Goal: Task Accomplishment & Management: Manage account settings

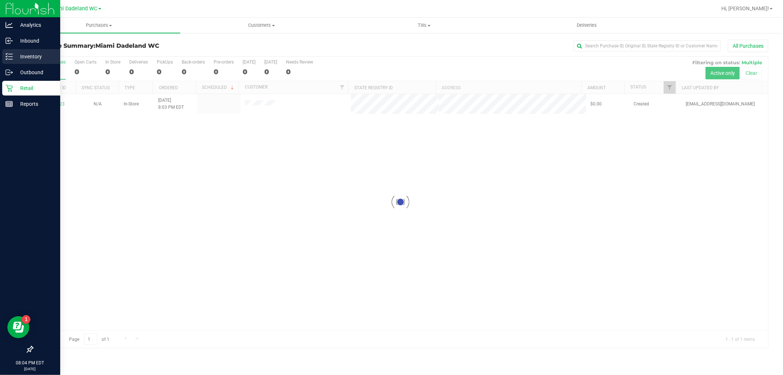
click at [10, 58] on icon at bounding box center [9, 56] width 7 height 7
click at [34, 57] on p "Inventory" at bounding box center [35, 56] width 44 height 9
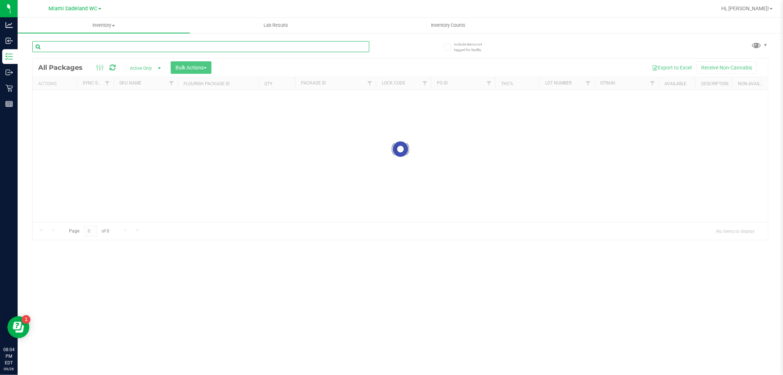
click at [93, 48] on input "text" at bounding box center [200, 46] width 337 height 11
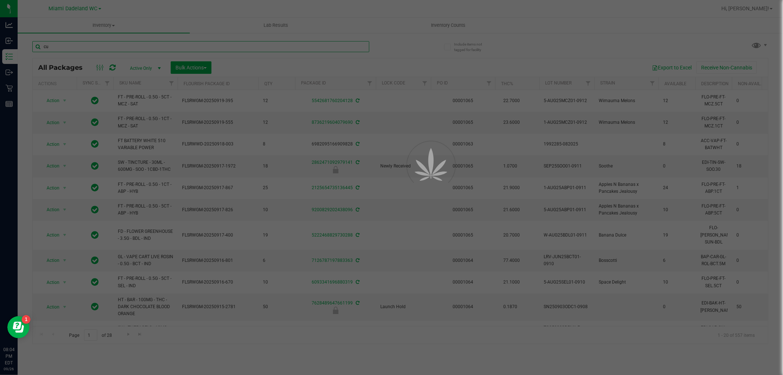
type input "cuw"
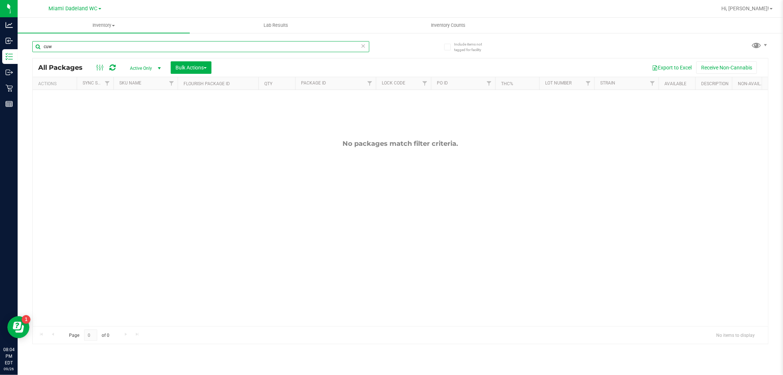
click at [144, 45] on input "cuw" at bounding box center [200, 46] width 337 height 11
click at [144, 44] on input "cuw" at bounding box center [200, 46] width 337 height 11
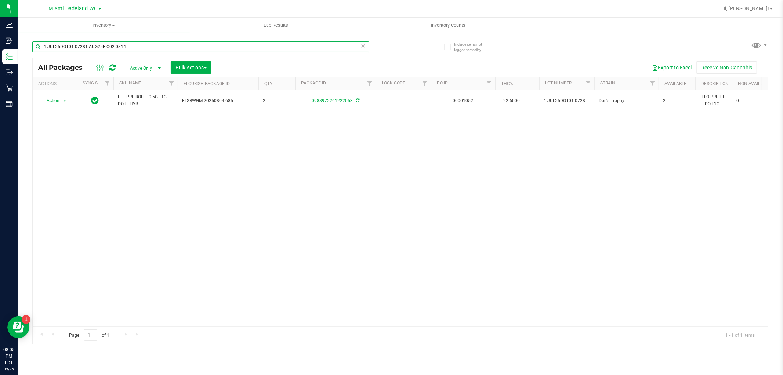
type input "1-JUL25DOT01-07281-AUG25FIC02-0814"
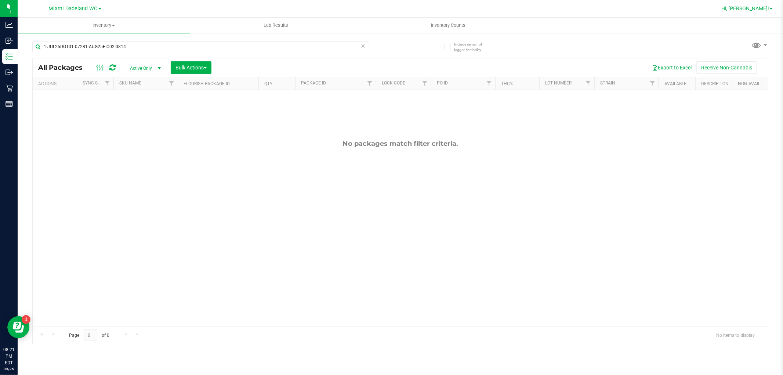
click at [761, 8] on span "Hi, [PERSON_NAME]!" at bounding box center [745, 9] width 48 height 6
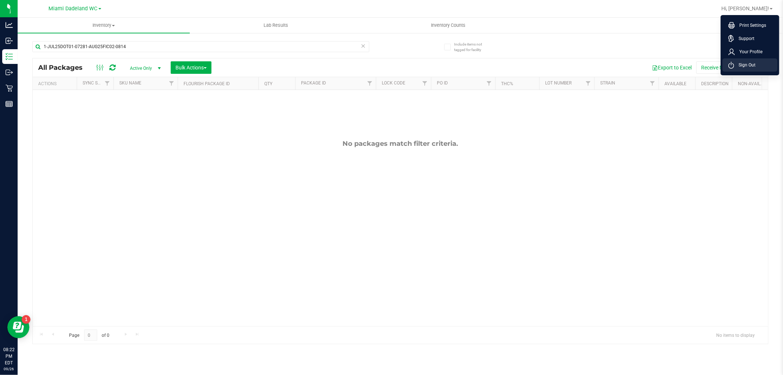
click at [755, 68] on span "Sign Out" at bounding box center [744, 64] width 21 height 7
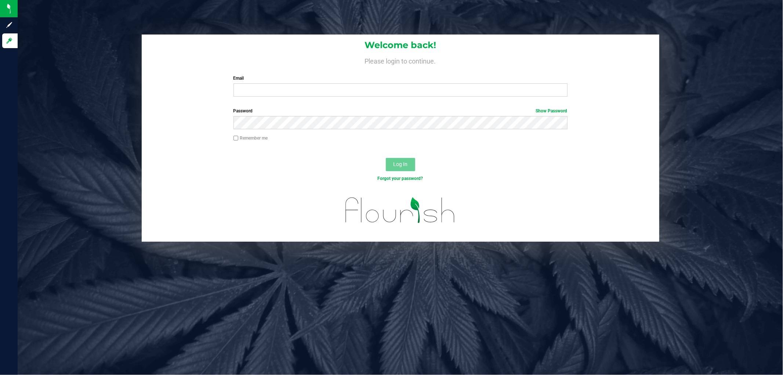
click at [441, 81] on label "Email" at bounding box center [400, 78] width 334 height 7
click at [441, 83] on input "Email" at bounding box center [400, 89] width 334 height 13
click at [444, 81] on label "Email" at bounding box center [400, 78] width 334 height 7
click at [444, 83] on input "Email" at bounding box center [400, 89] width 334 height 13
click at [443, 83] on div "Email Required Please format your email correctly." at bounding box center [400, 86] width 345 height 22
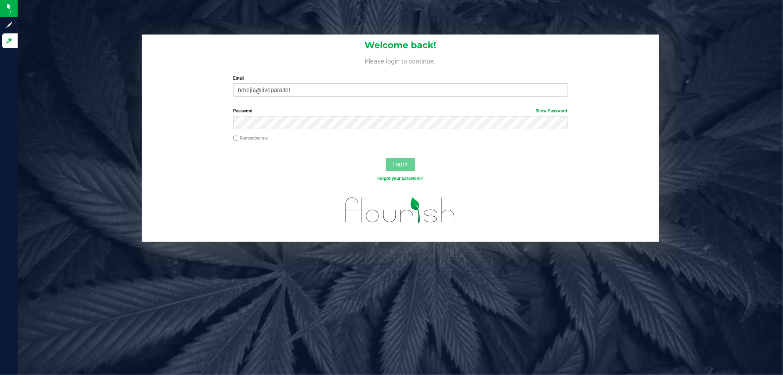
click at [452, 99] on div "Welcome back! Please login to continue. Email nmejia@liveparallel Required Plea…" at bounding box center [401, 69] width 518 height 68
click at [455, 97] on div "Welcome back! Please login to continue. Email nmejia@liveparallel Required Plea…" at bounding box center [401, 69] width 518 height 68
drag, startPoint x: 455, startPoint y: 91, endPoint x: 427, endPoint y: 112, distance: 35.1
click at [454, 90] on input "nmejia@liveparallel" at bounding box center [400, 89] width 334 height 13
type input "[EMAIL_ADDRESS][DOMAIN_NAME]"
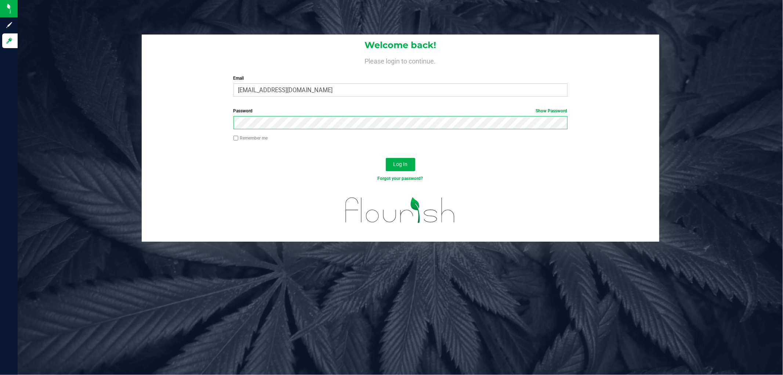
click at [386, 158] on button "Log In" at bounding box center [400, 164] width 29 height 13
